Goal: Information Seeking & Learning: Find specific page/section

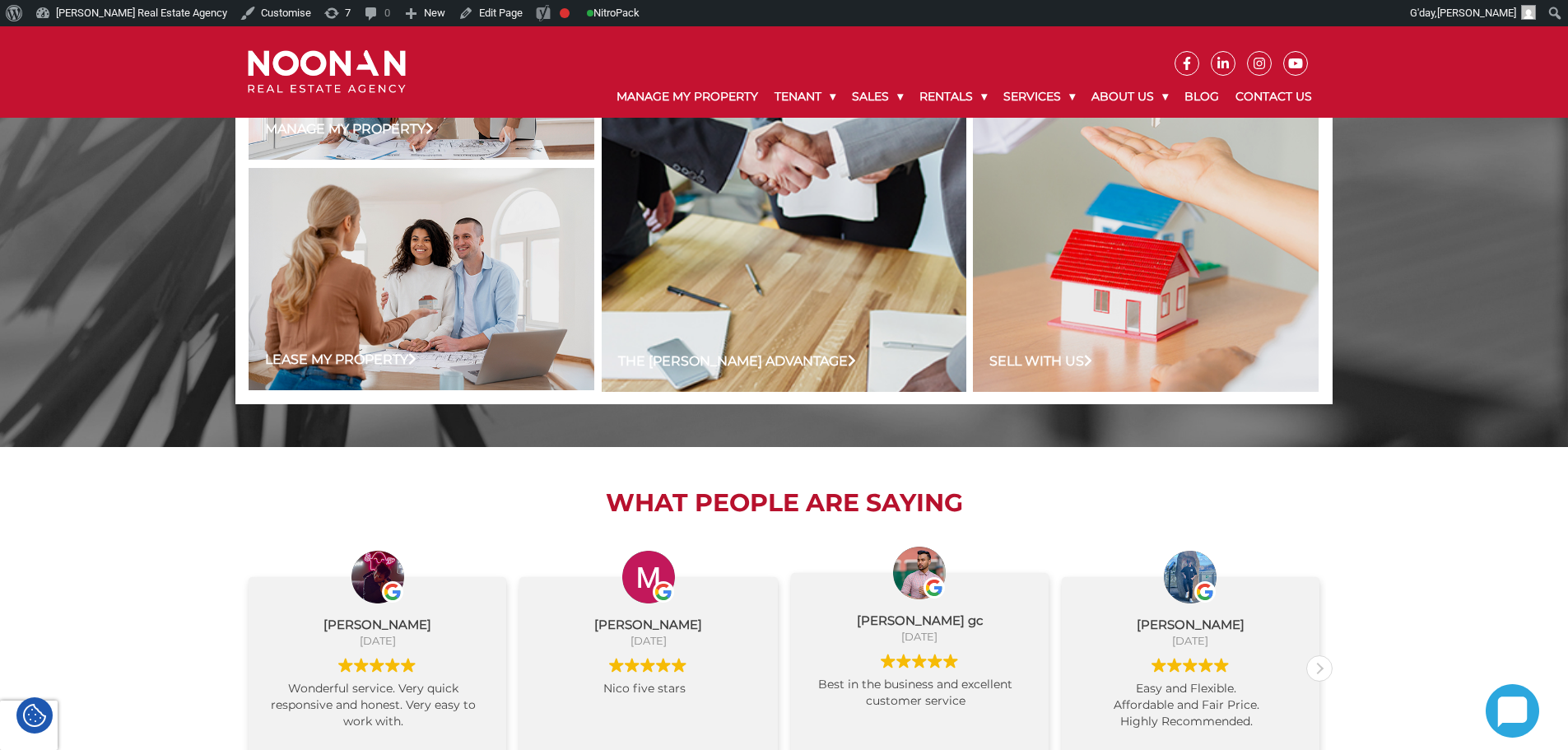
scroll to position [1482, 0]
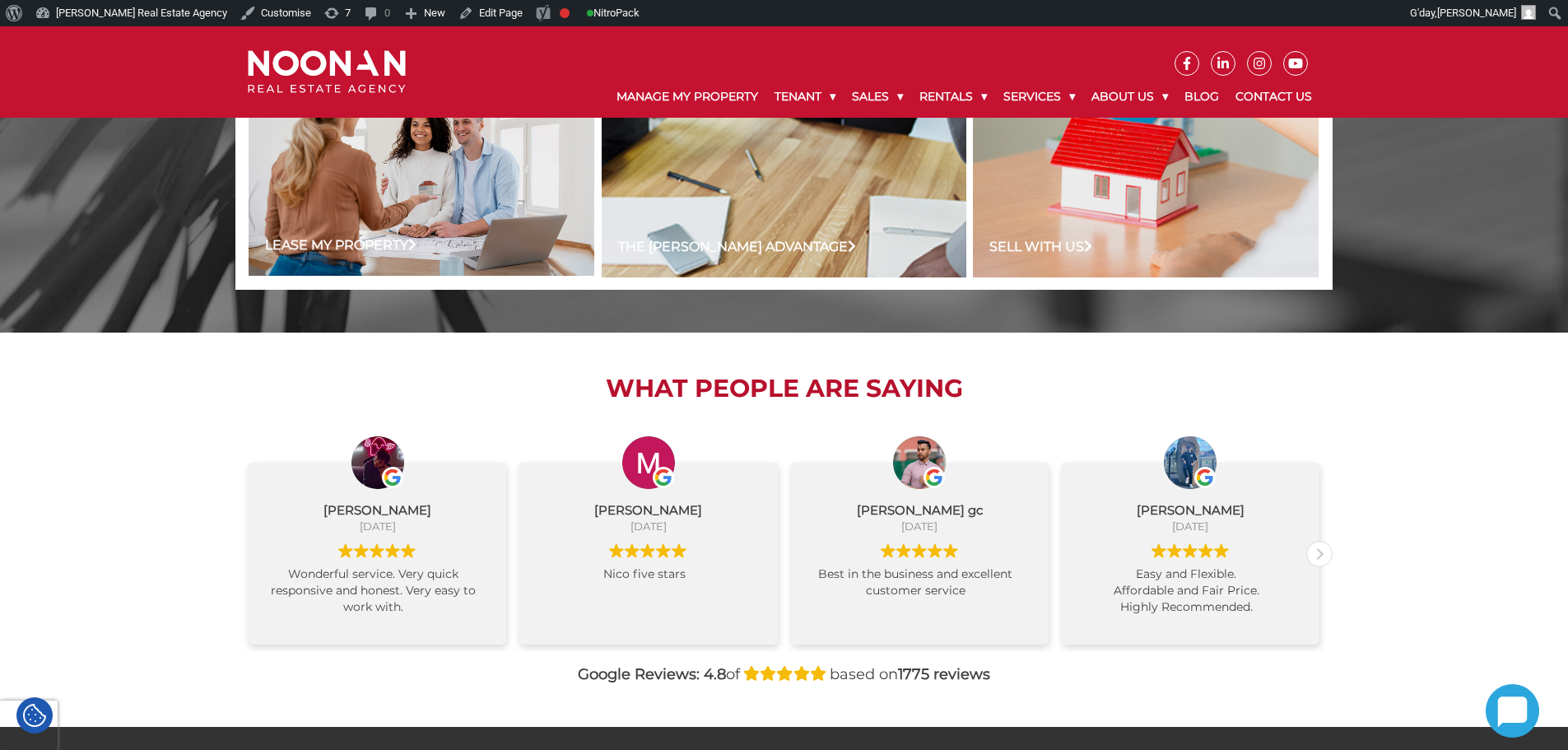
drag, startPoint x: 610, startPoint y: 388, endPoint x: 961, endPoint y: 351, distance: 352.9
click at [961, 351] on div "What People are Saying Rupesh SHRESTHA August 24, 2025 Wonderful service. Very …" at bounding box center [784, 529] width 1097 height 393
click at [978, 378] on h2 "What People are Saying" at bounding box center [784, 388] width 1097 height 29
drag, startPoint x: 978, startPoint y: 378, endPoint x: 652, endPoint y: 401, distance: 326.8
click at [652, 401] on h2 "What People are Saying" at bounding box center [784, 388] width 1097 height 29
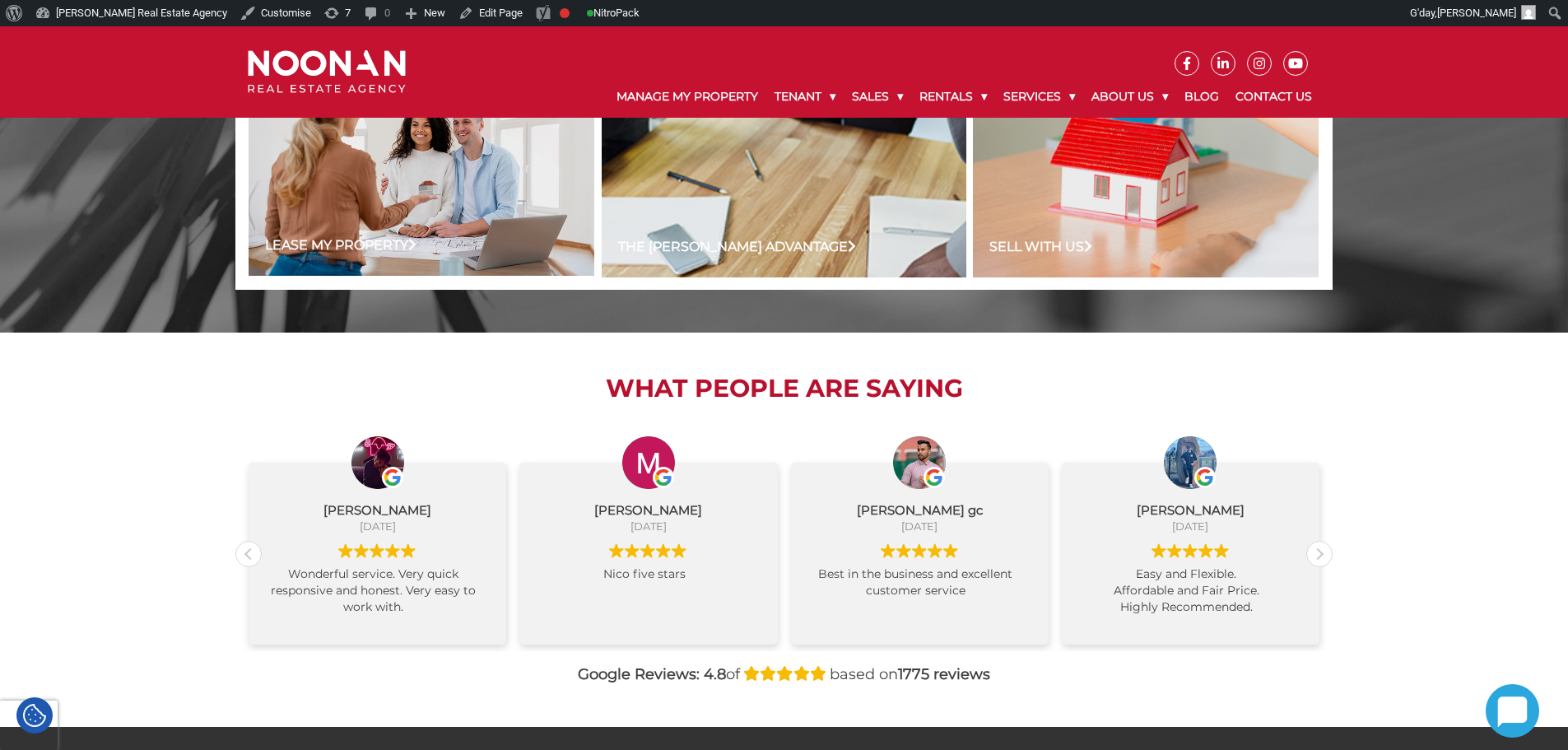
click at [652, 401] on h2 "What People are Saying" at bounding box center [784, 388] width 1097 height 29
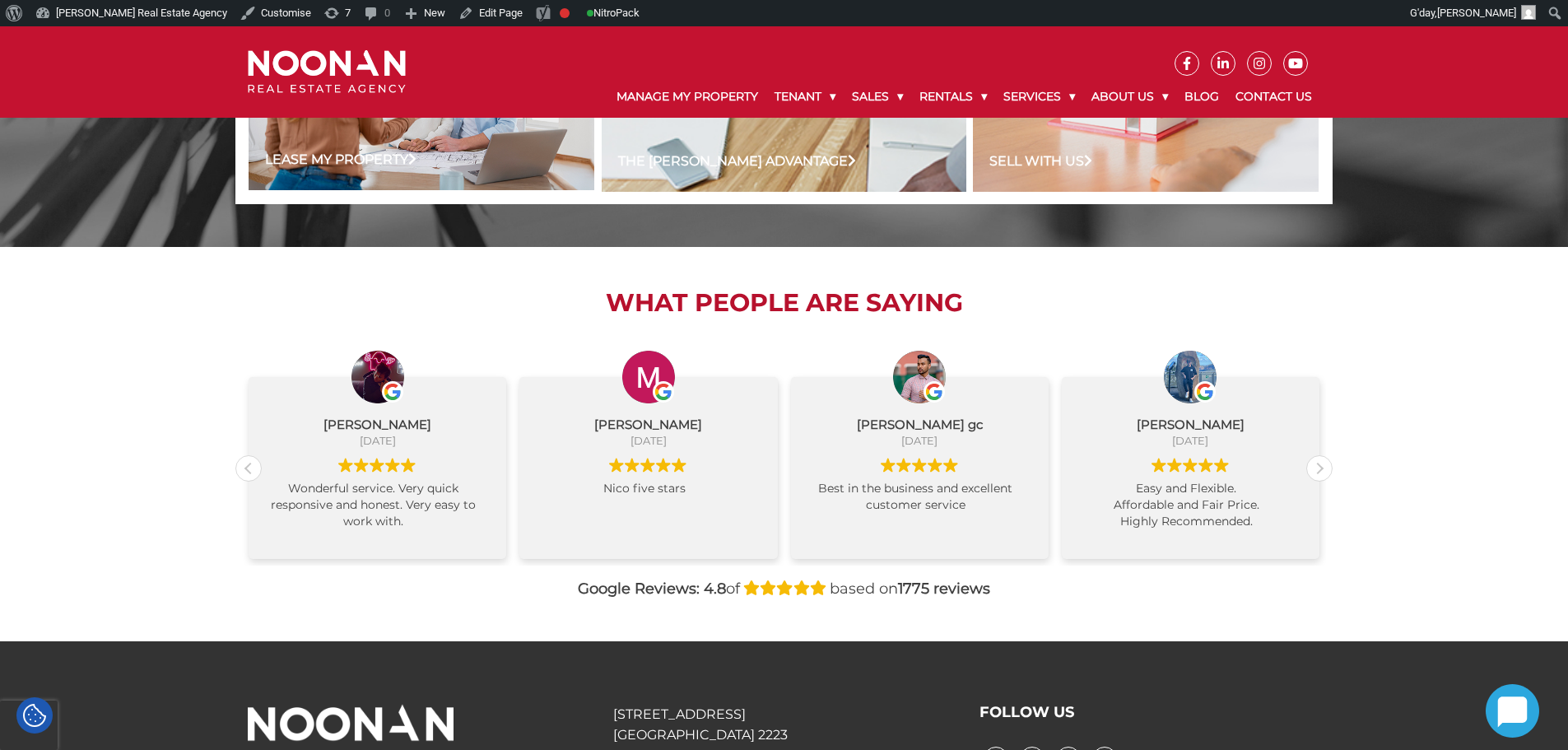
scroll to position [1705, 0]
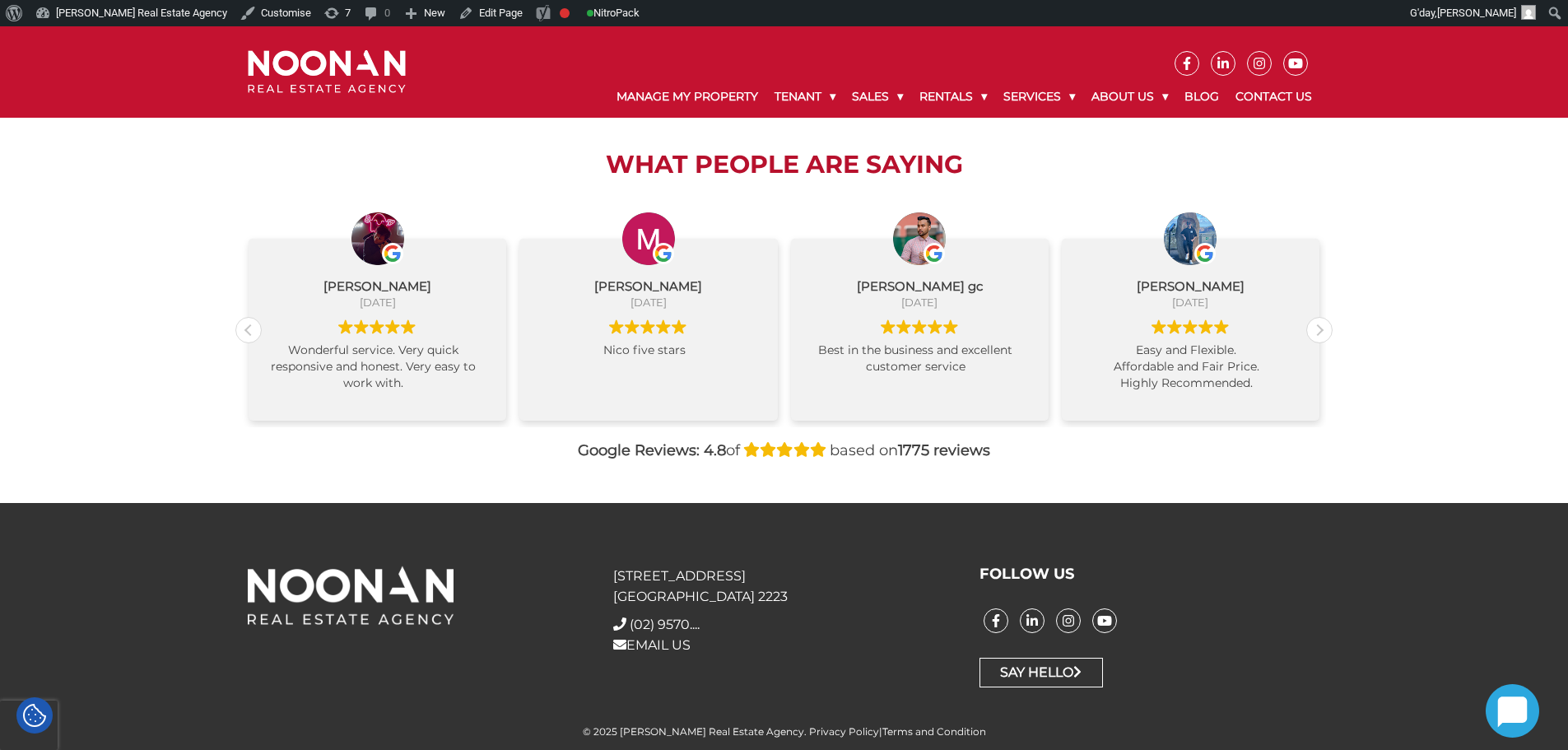
drag, startPoint x: 785, startPoint y: 452, endPoint x: 1029, endPoint y: 457, distance: 244.1
click at [1029, 457] on div "Google Reviews: 4.8 of based on 1775 reviews" at bounding box center [784, 450] width 1097 height 23
drag, startPoint x: 945, startPoint y: 456, endPoint x: 516, endPoint y: 445, distance: 429.1
click at [516, 445] on div "Google Reviews: 4.8 of based on 1775 reviews" at bounding box center [784, 450] width 1097 height 23
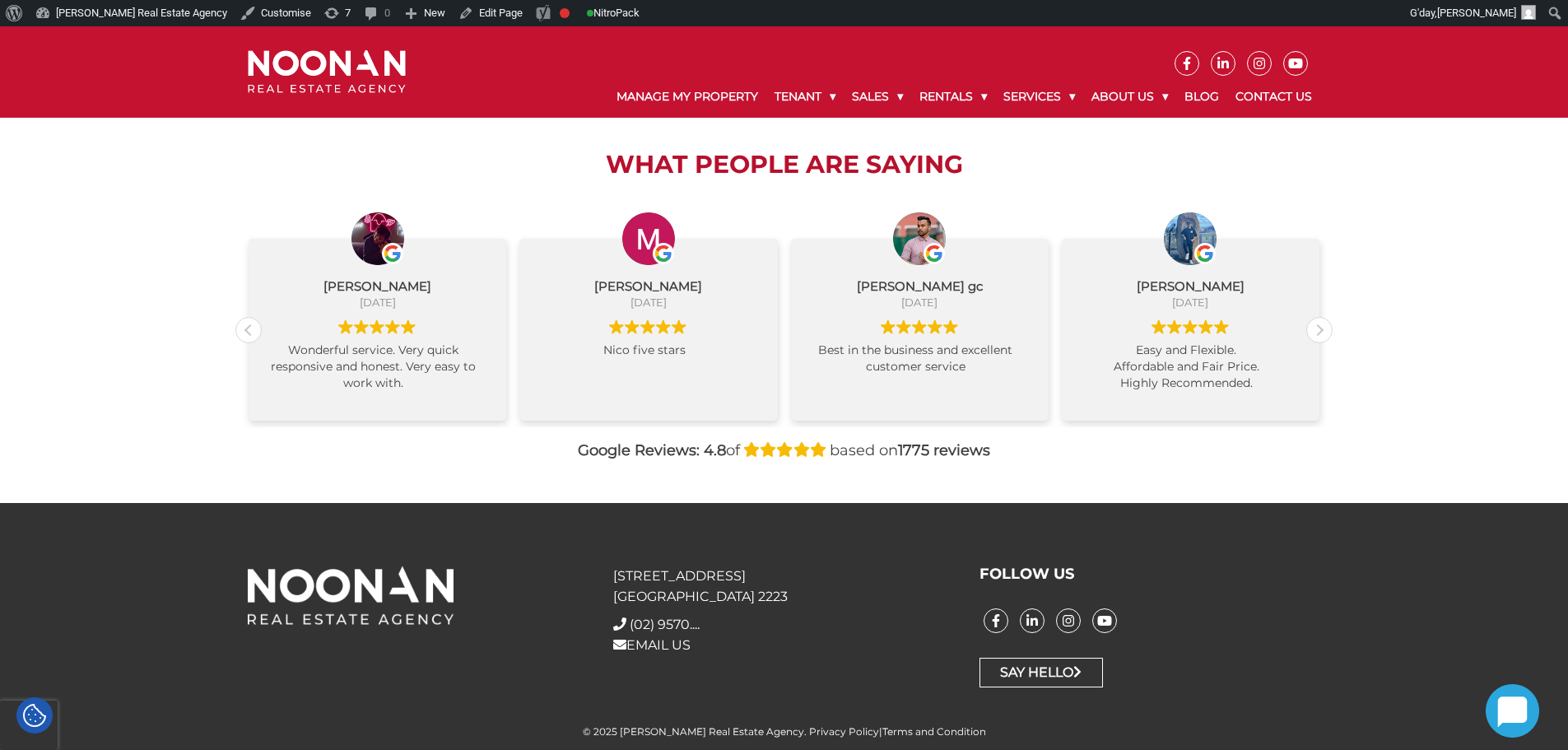
click at [573, 443] on div "Google Reviews: 4.8 of based on 1775 reviews" at bounding box center [784, 450] width 1097 height 23
drag, startPoint x: 762, startPoint y: 447, endPoint x: 1075, endPoint y: 447, distance: 313.0
click at [1075, 447] on div "Google Reviews: 4.8 of based on 1775 reviews" at bounding box center [784, 450] width 1097 height 23
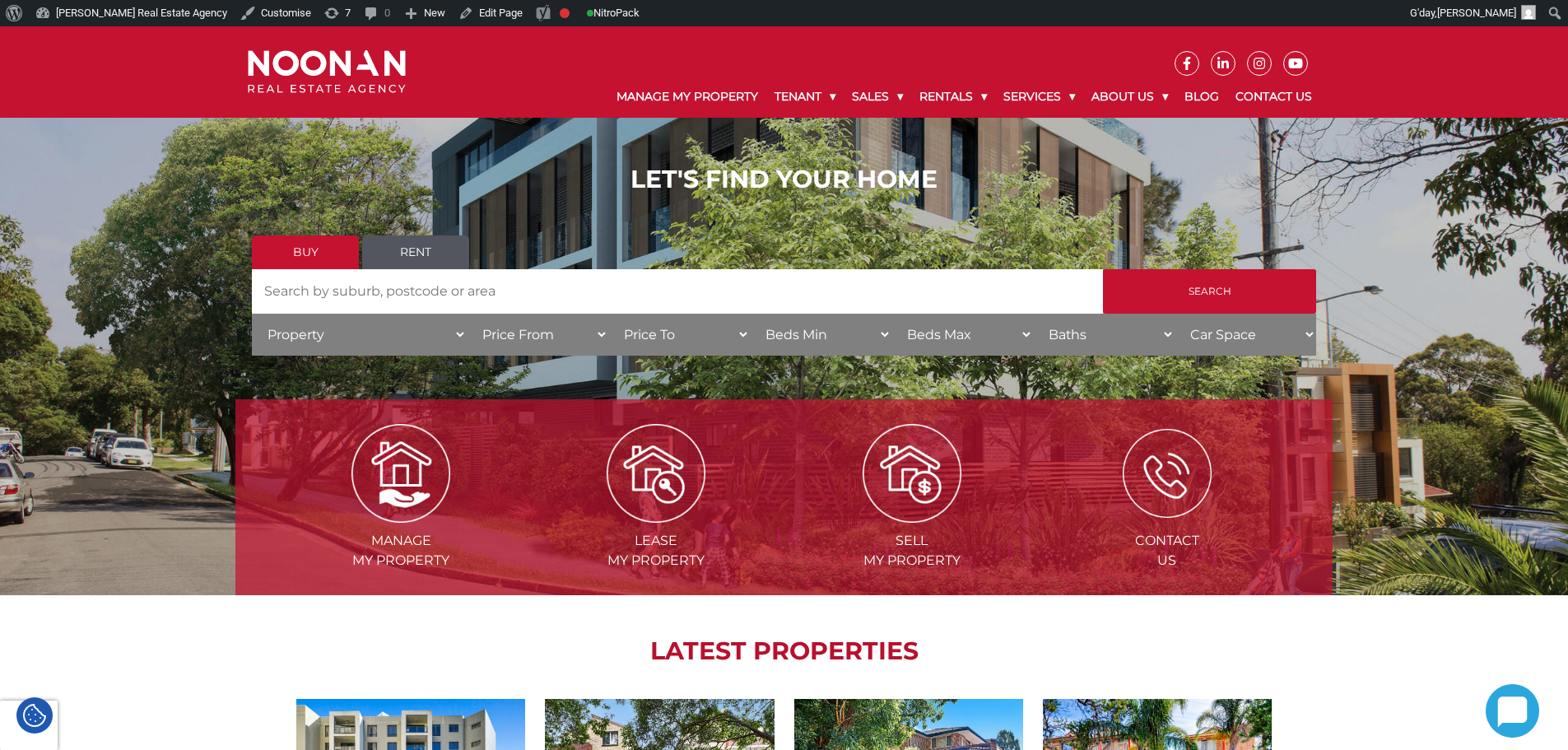
scroll to position [0, 0]
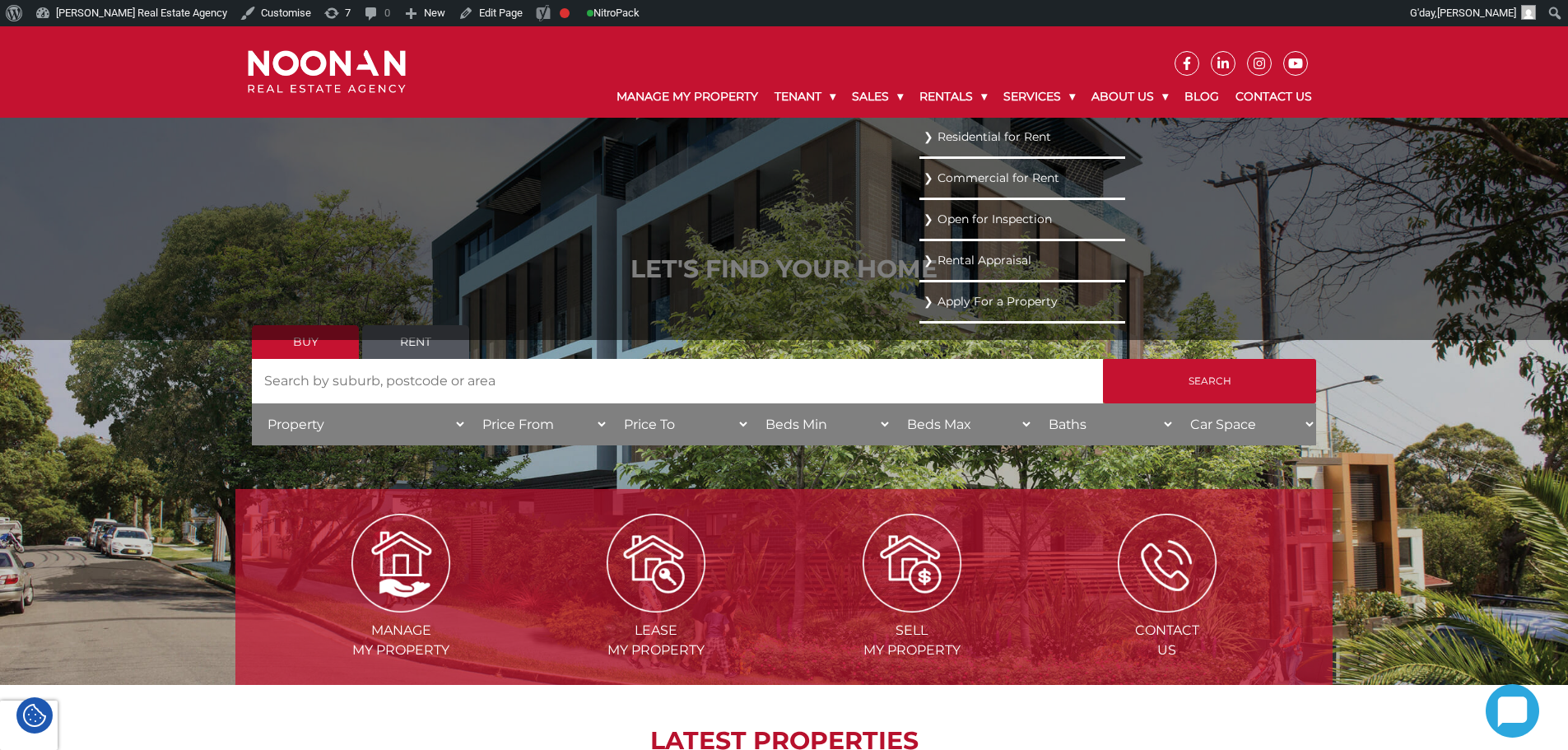
click at [948, 131] on link "Residential for Rent" at bounding box center [1022, 137] width 198 height 23
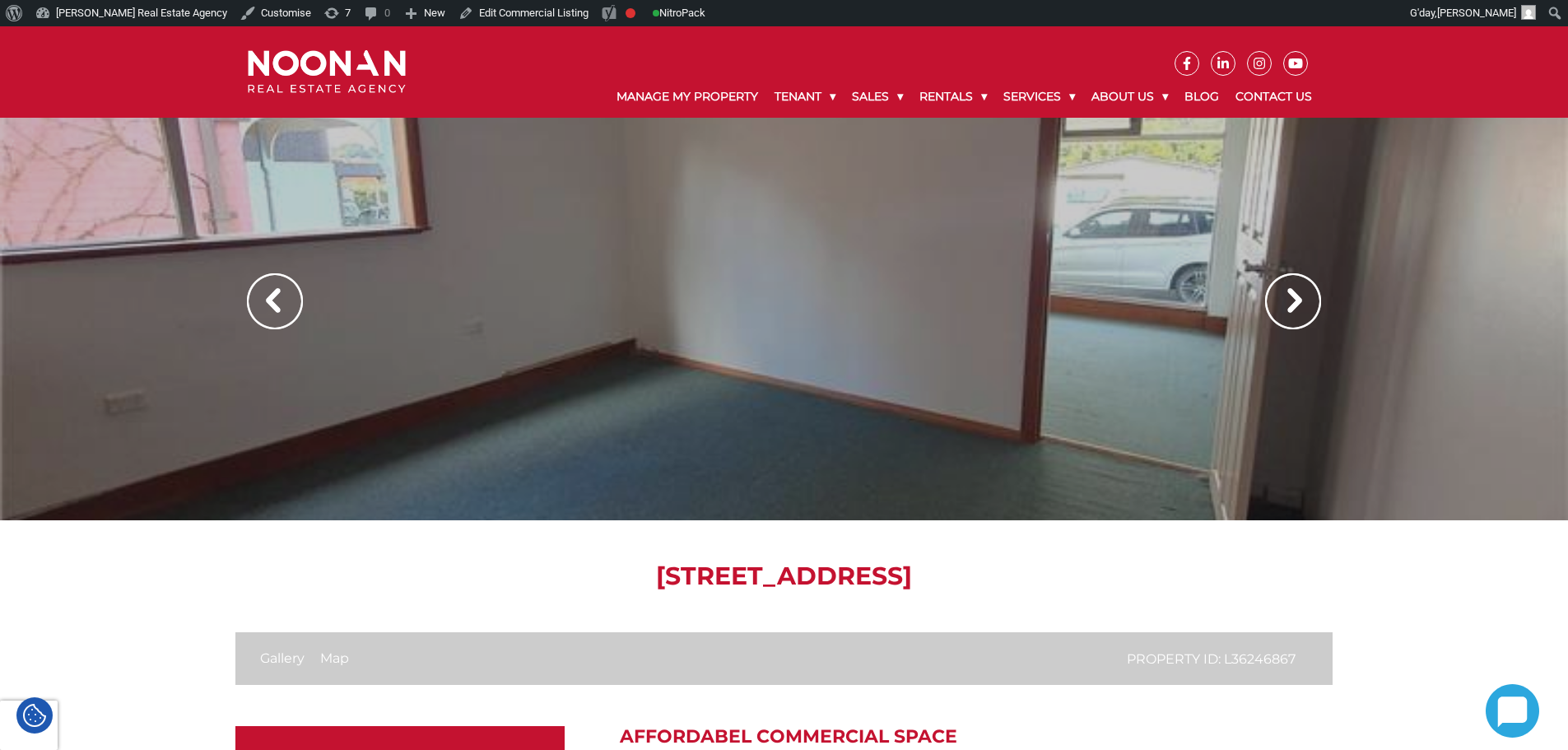
scroll to position [576, 0]
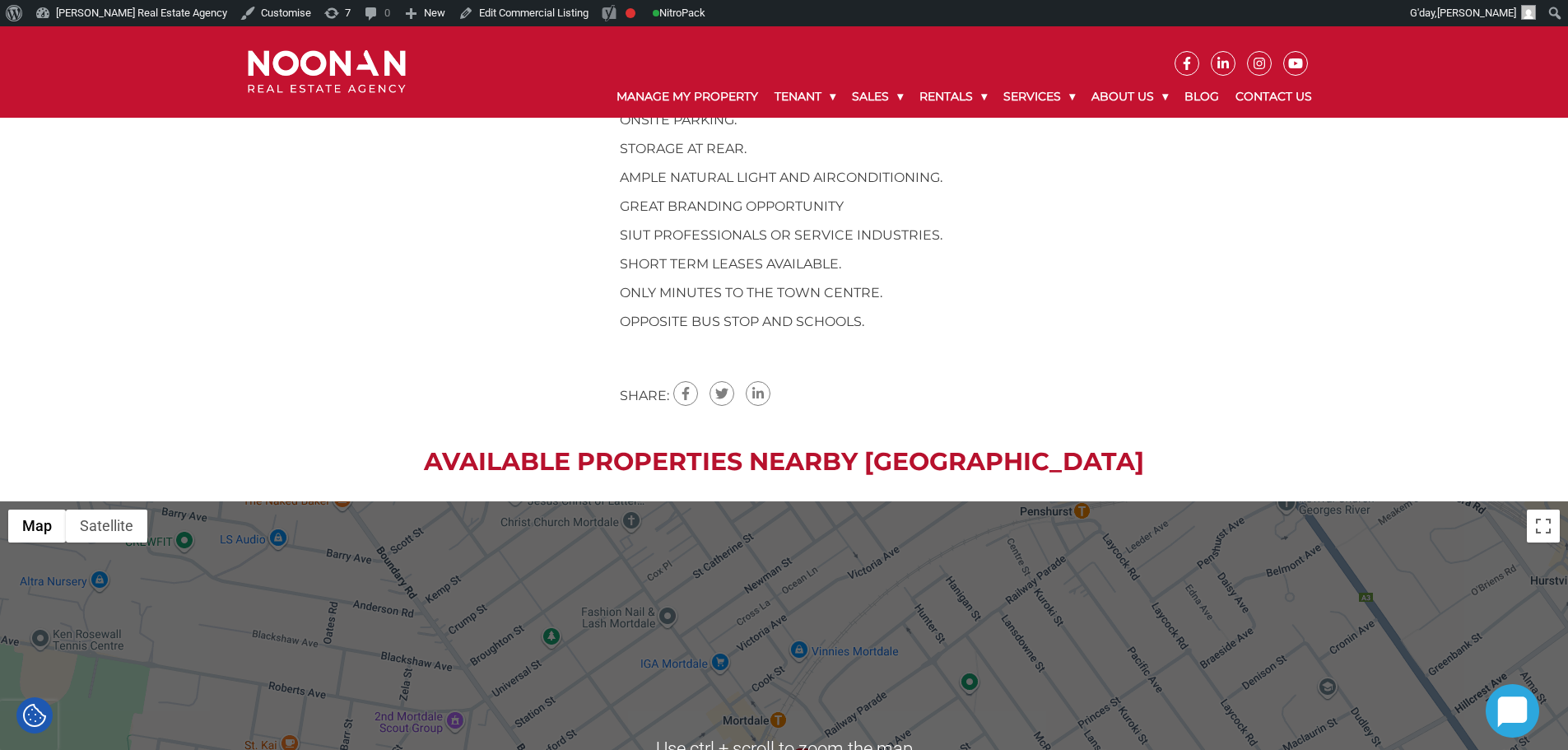
click at [622, 372] on div "AFFORDABEL COMMERCIAL SPACE • START UP SPECIAL • AFFORDABLE RENTAL LOCATED ONLY…" at bounding box center [976, 113] width 713 height 585
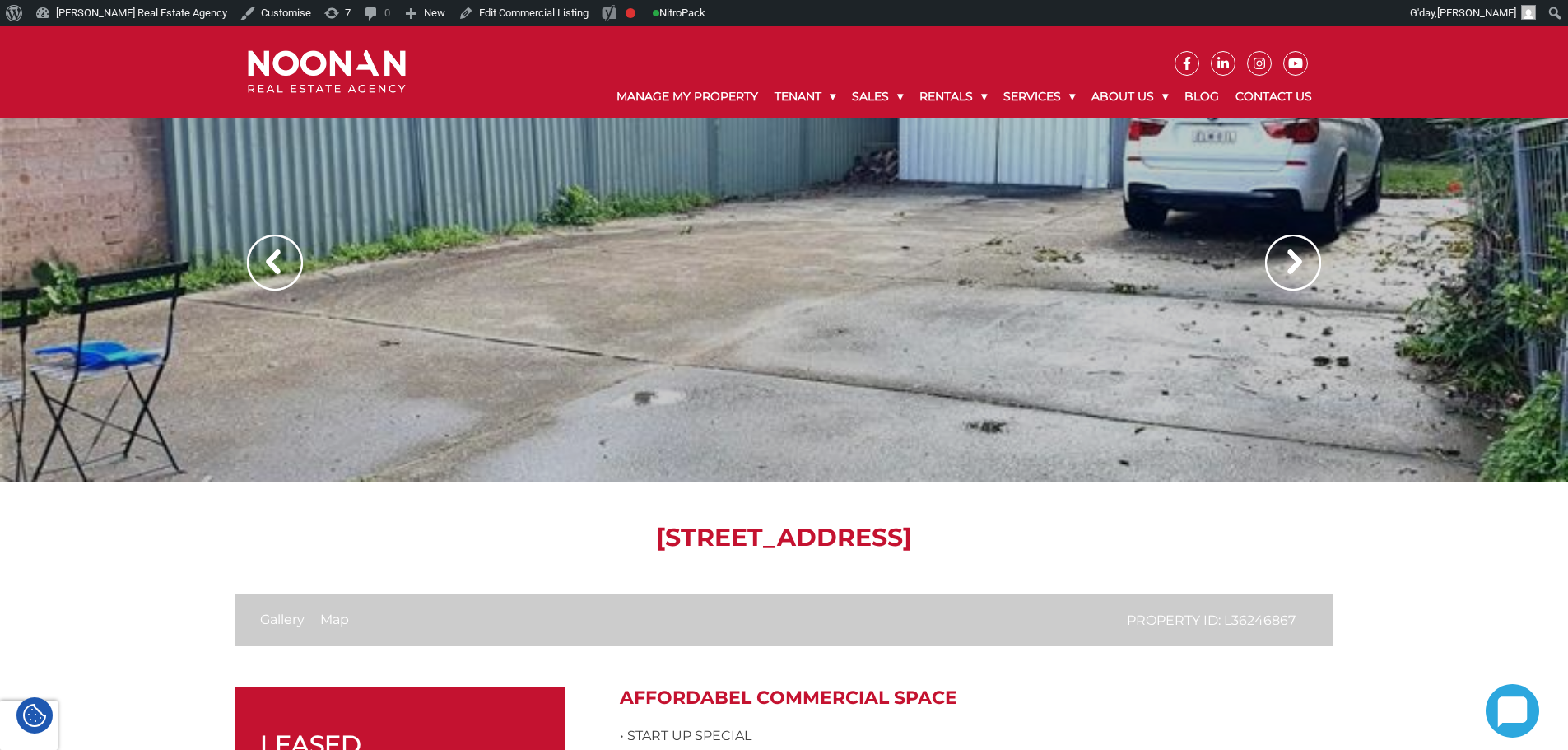
scroll to position [0, 0]
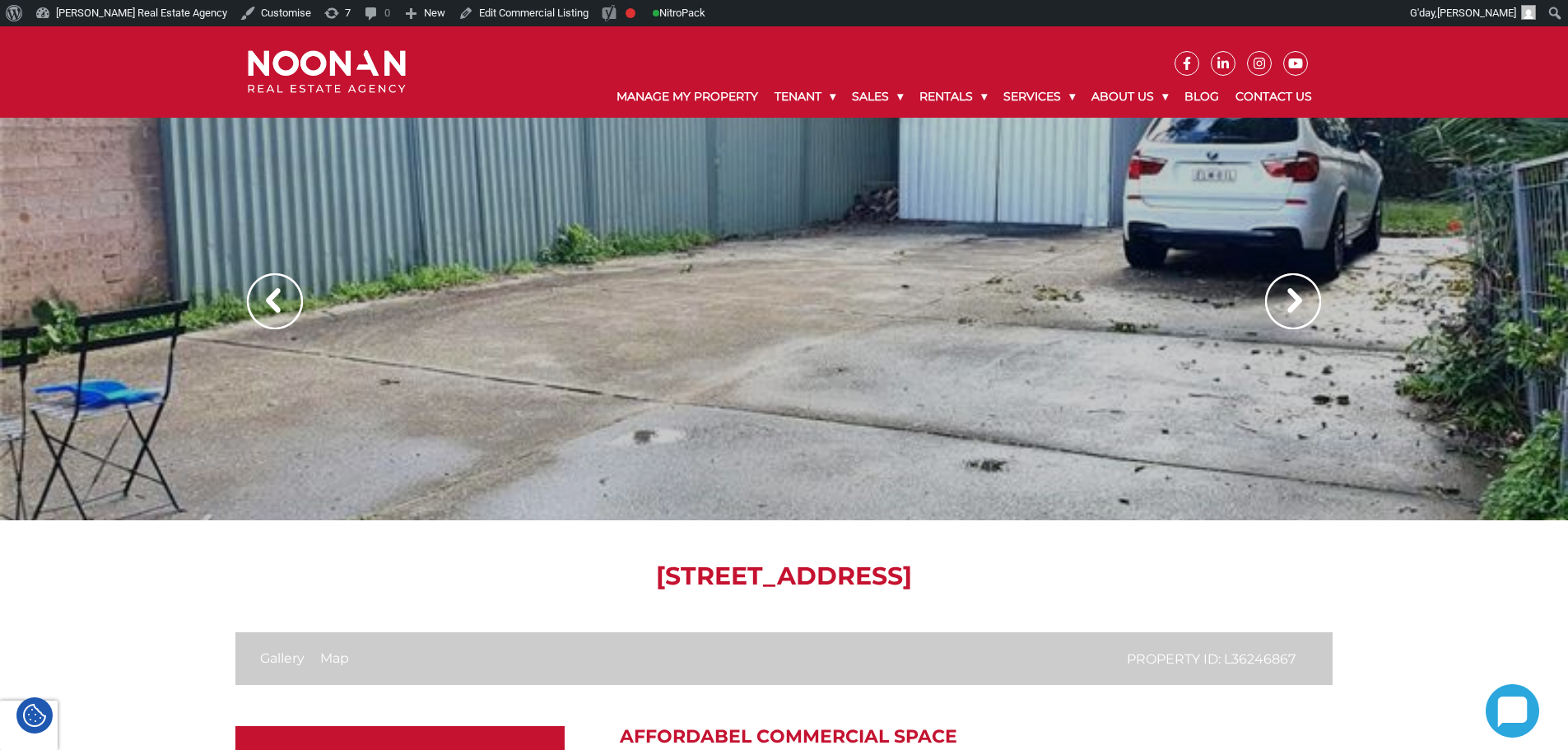
click at [357, 53] on img at bounding box center [326, 72] width 158 height 43
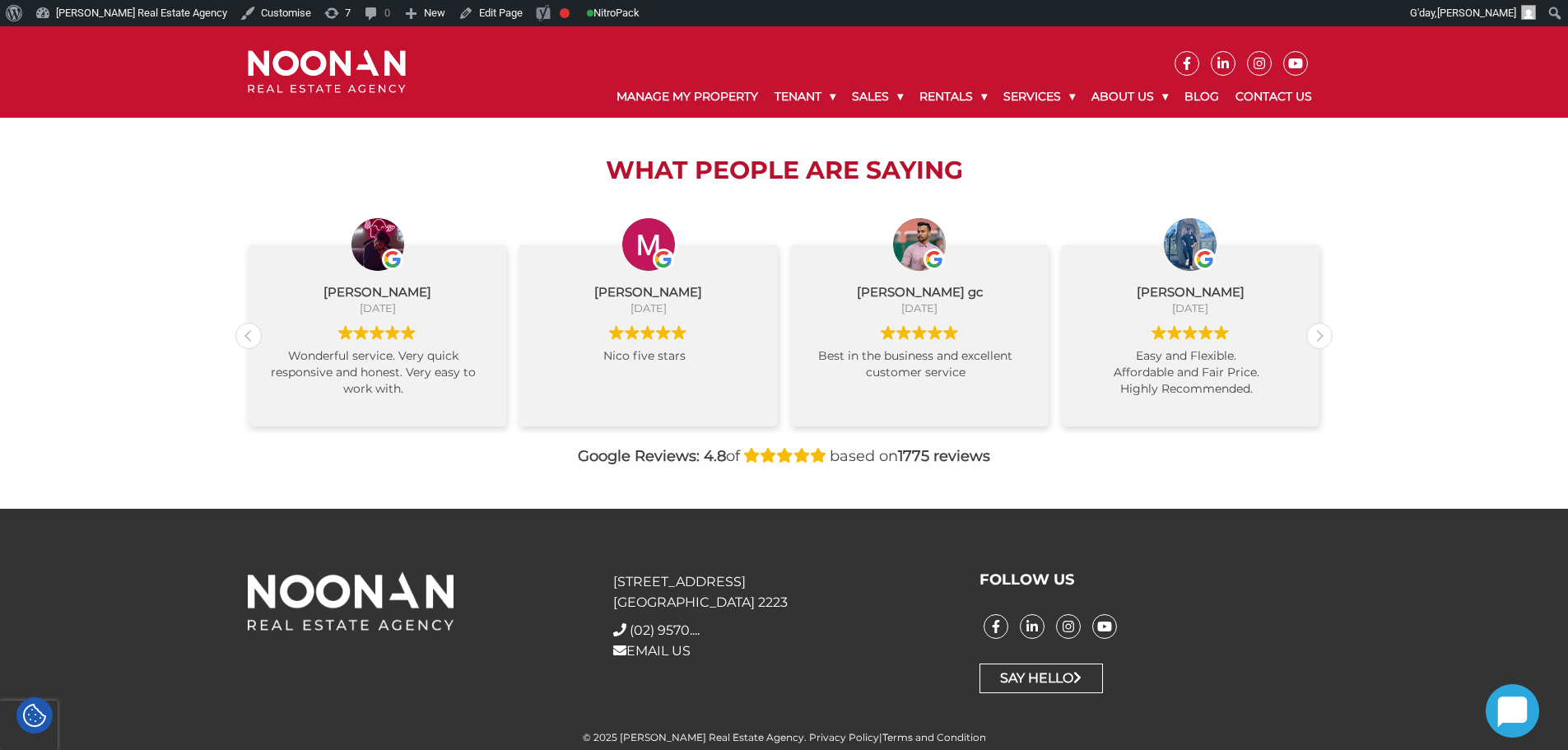
scroll to position [1705, 0]
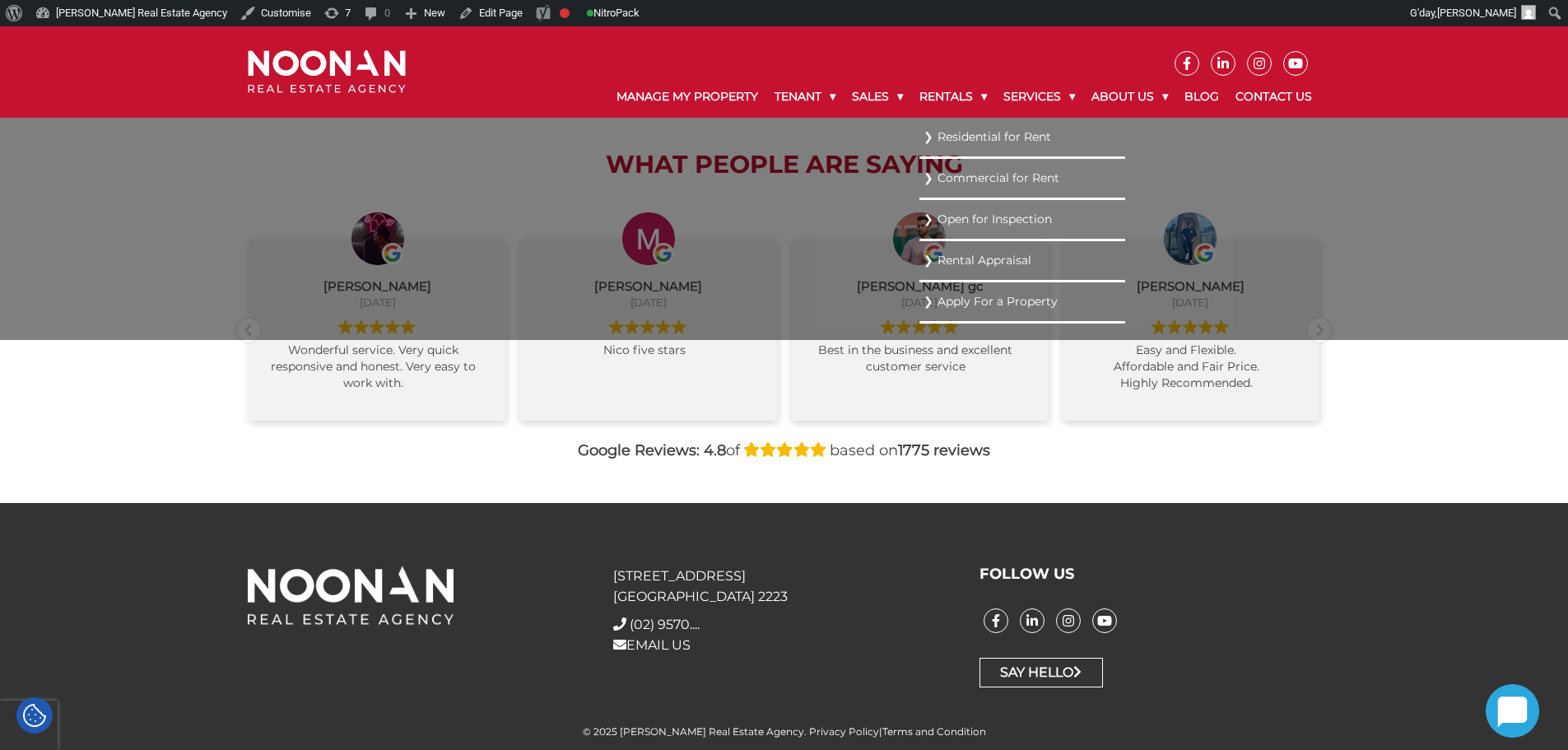
click at [948, 124] on li "Residential for Rent" at bounding box center [1022, 138] width 205 height 41
click at [949, 136] on link "Residential for Rent" at bounding box center [1022, 137] width 198 height 23
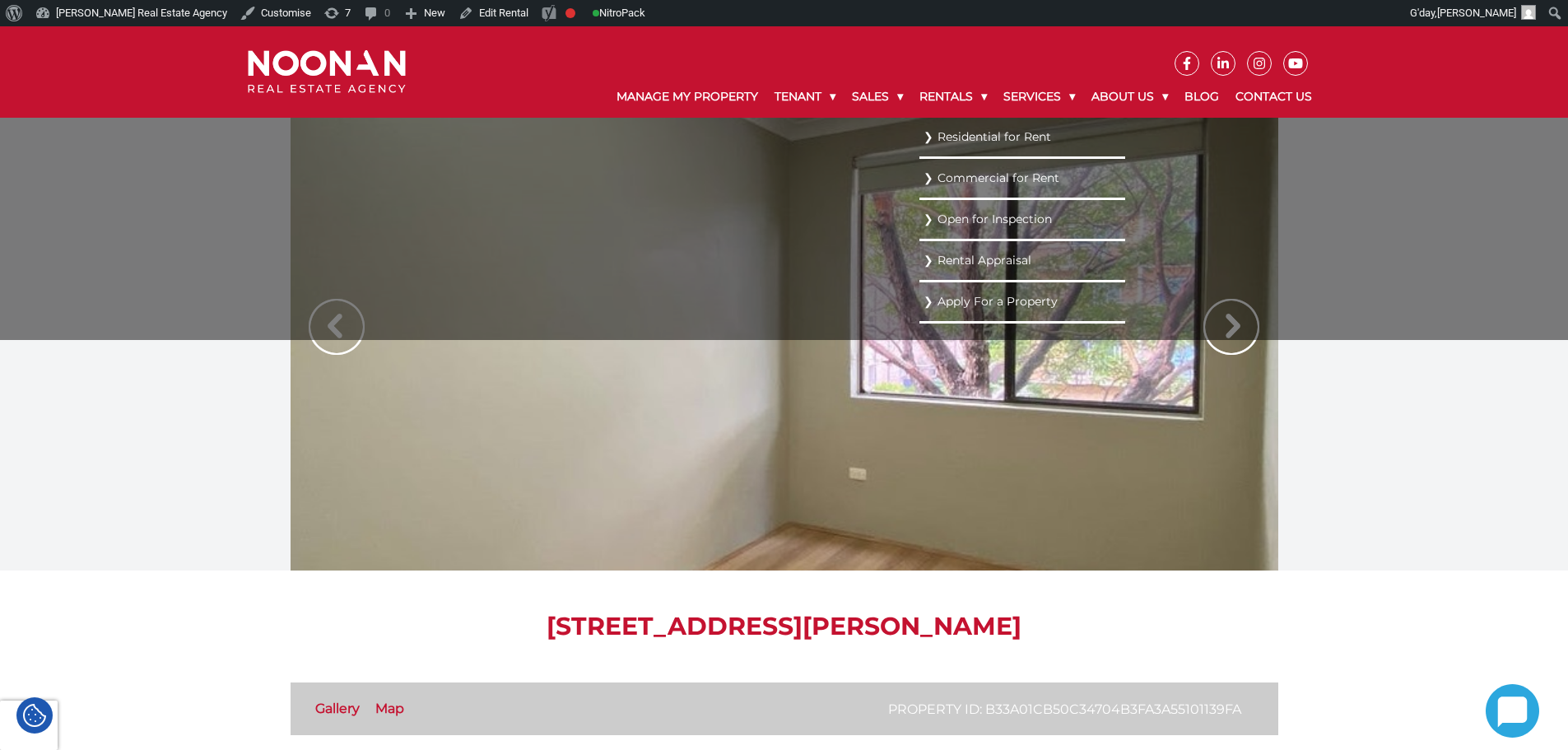
click at [945, 123] on li "Residential for Rent" at bounding box center [1022, 138] width 205 height 41
click at [948, 129] on link "Residential for Rent" at bounding box center [1022, 137] width 198 height 23
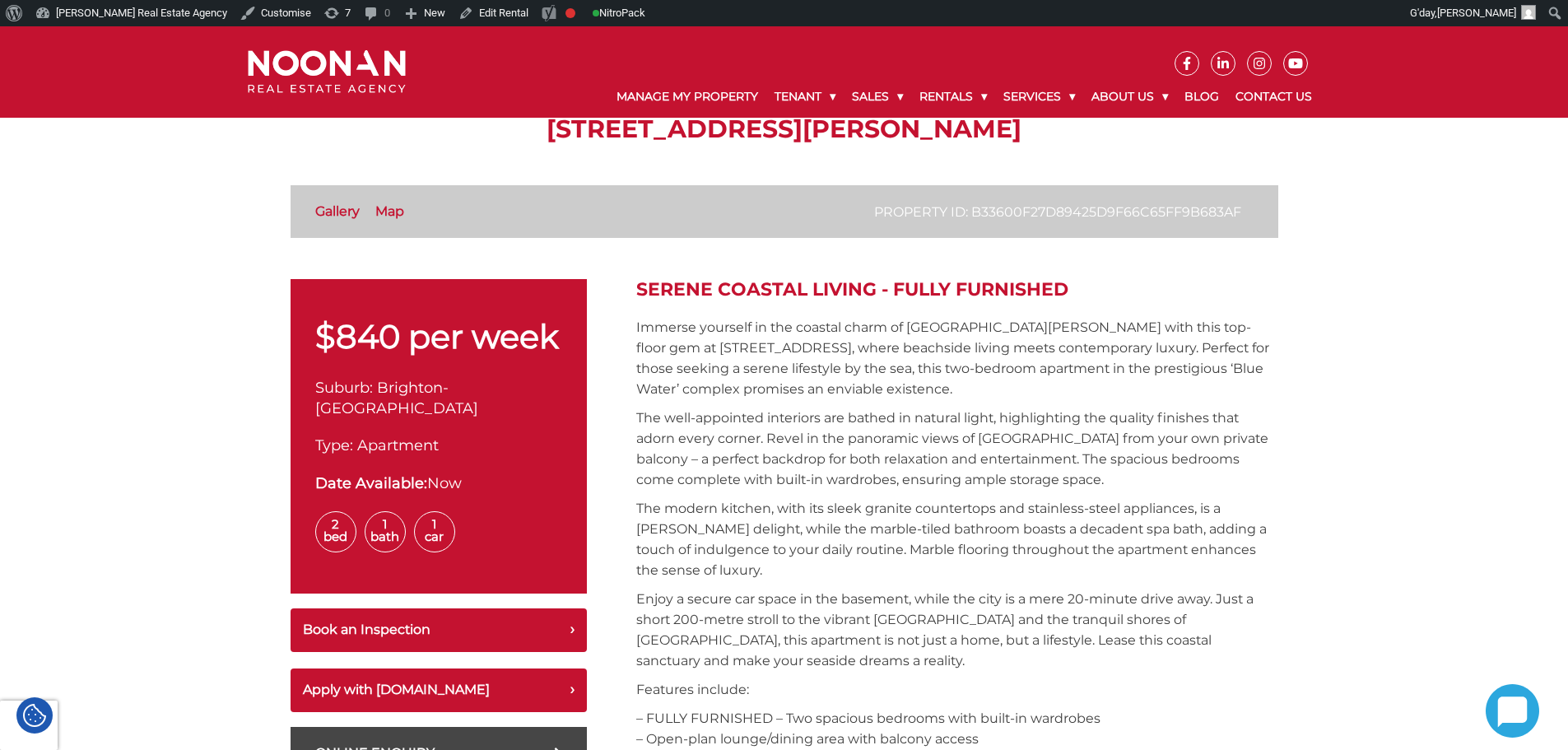
scroll to position [576, 0]
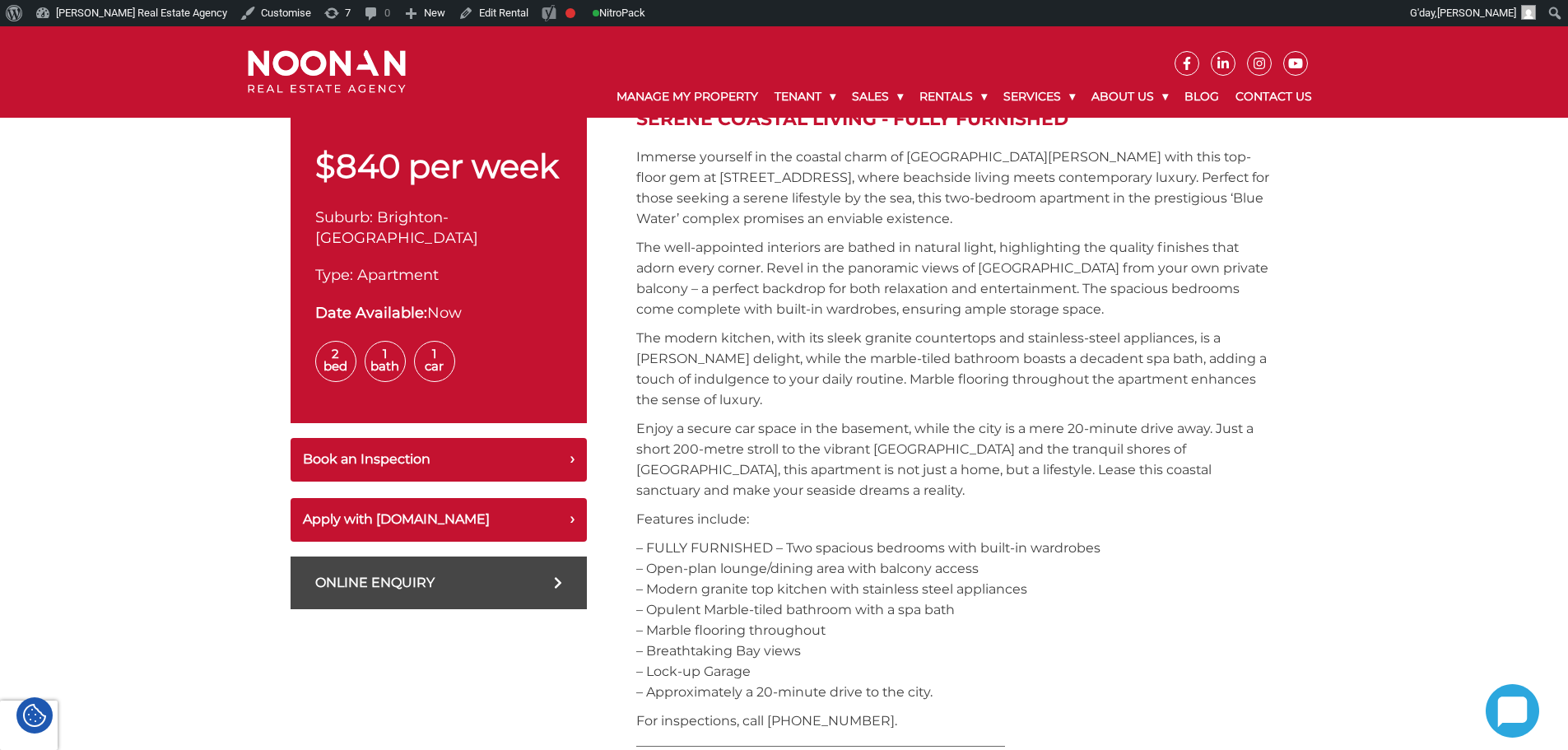
click at [705, 633] on p "– FULLY FURNISHED – Two spacious bedrooms with built-in wardrobes – Open-plan l…" at bounding box center [957, 620] width 642 height 165
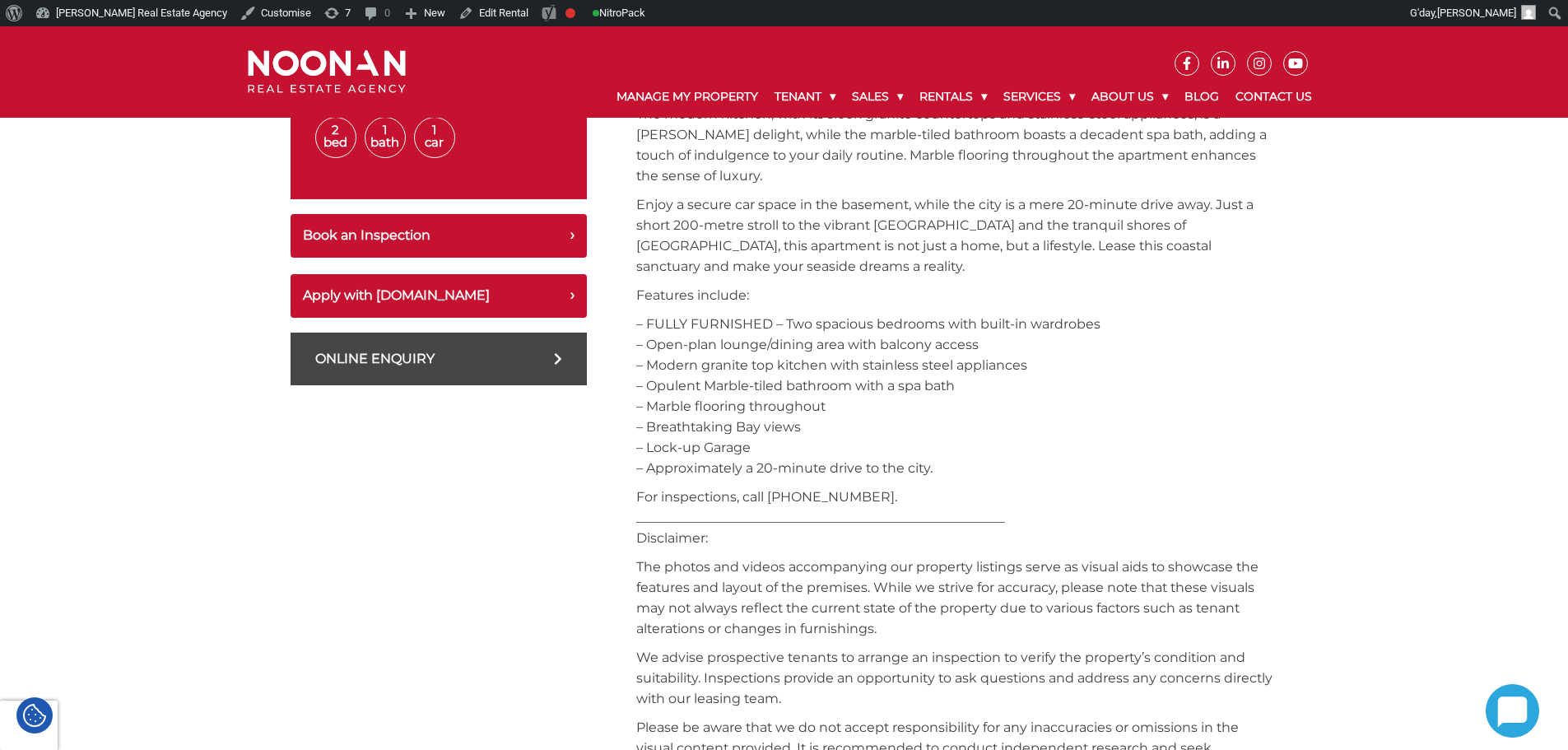
scroll to position [741, 0]
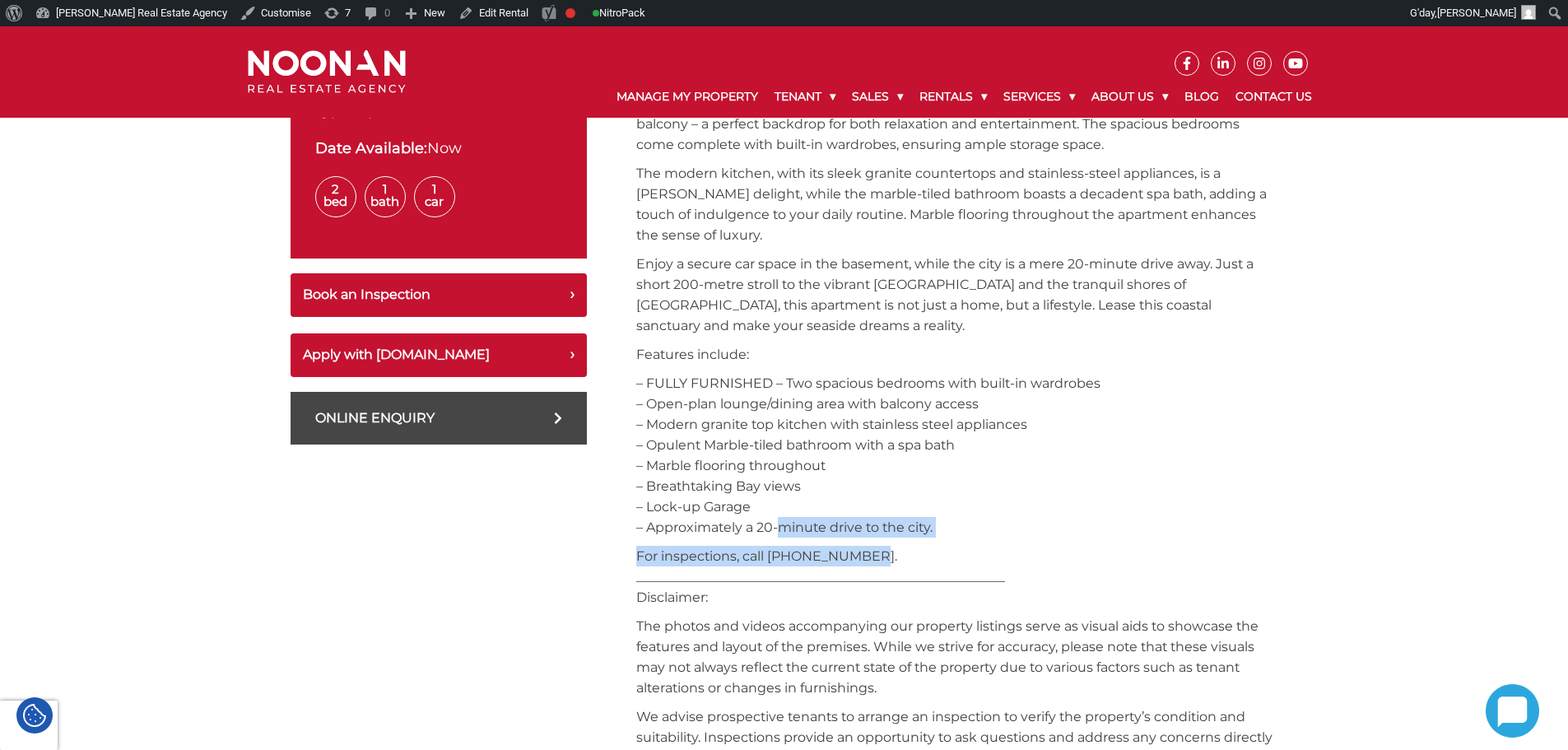
drag, startPoint x: 871, startPoint y: 554, endPoint x: 771, endPoint y: 536, distance: 101.6
click at [772, 535] on div "Serene Coastal Living - FULLY FURNISHED Immerse yourself in the coastal charm o…" at bounding box center [957, 724] width 642 height 1560
click at [773, 558] on p "For inspections, call [PHONE_NUMBER]. _________________________________________…" at bounding box center [957, 576] width 642 height 62
drag, startPoint x: 771, startPoint y: 558, endPoint x: 857, endPoint y: 556, distance: 86.0
click at [857, 556] on p "For inspections, call [PHONE_NUMBER]. _________________________________________…" at bounding box center [957, 576] width 642 height 62
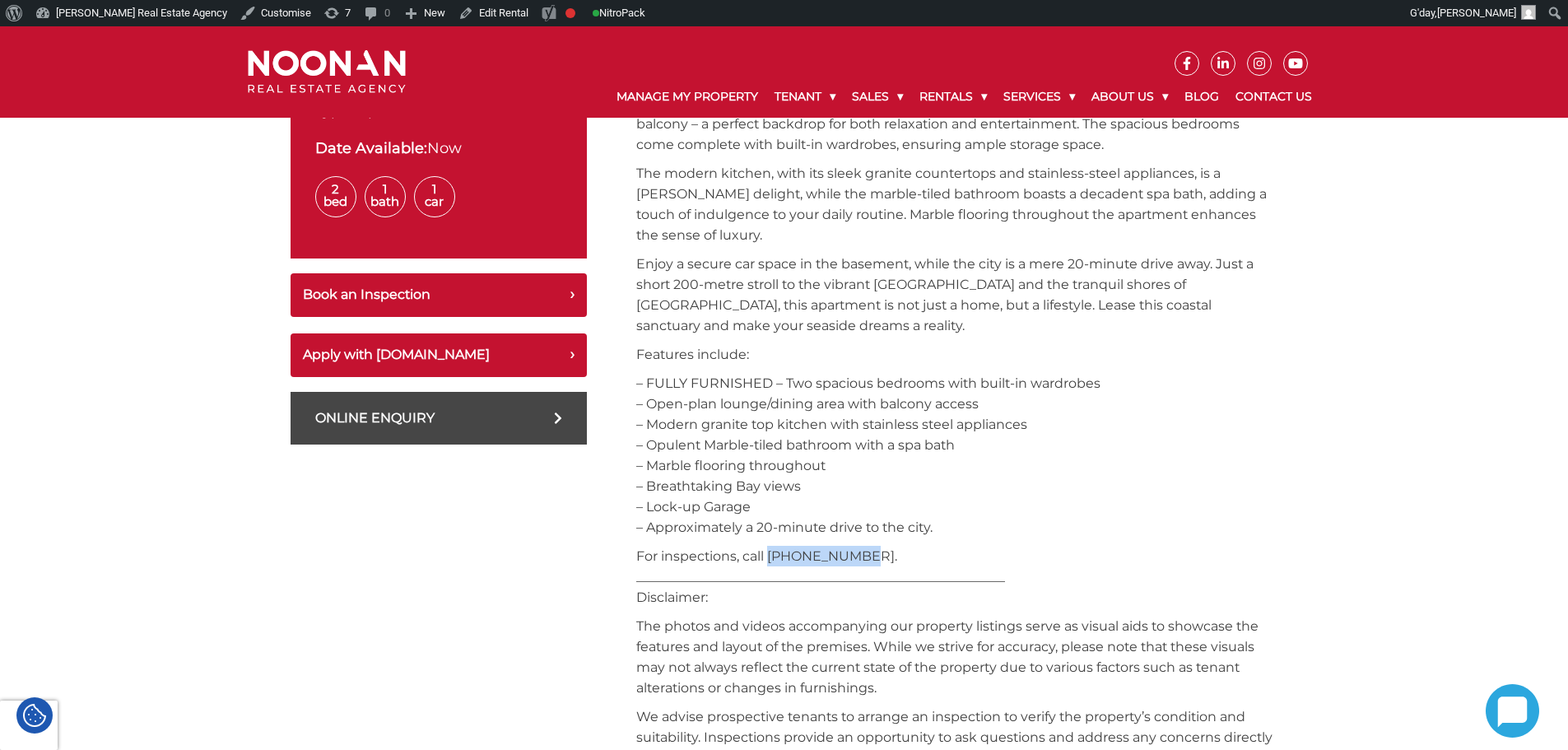
click at [835, 555] on p "For inspections, call [PHONE_NUMBER]. _________________________________________…" at bounding box center [957, 576] width 642 height 62
